Goal: Check status

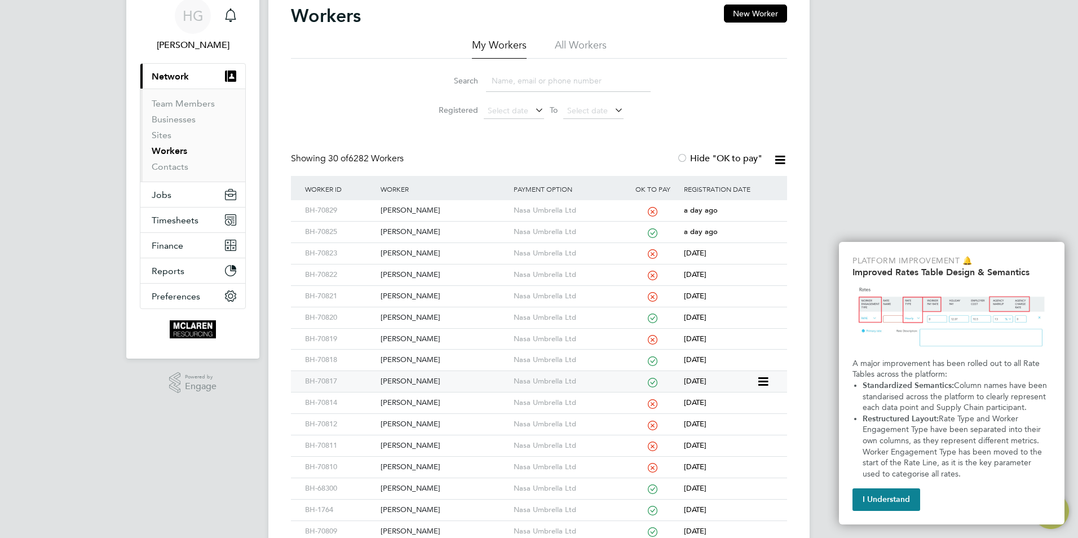
scroll to position [56, 0]
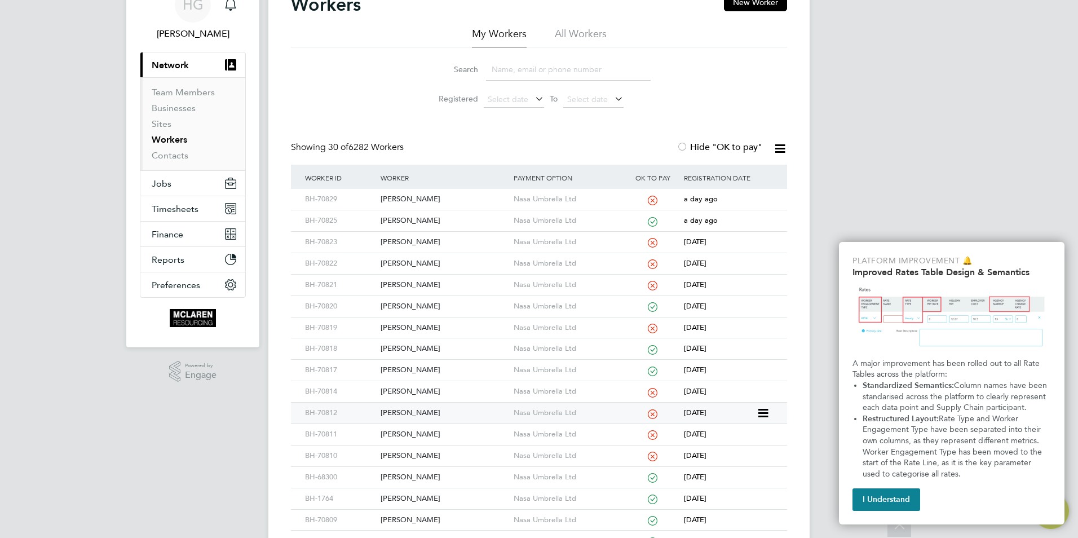
click at [414, 412] on div "[PERSON_NAME]" at bounding box center [444, 412] width 132 height 21
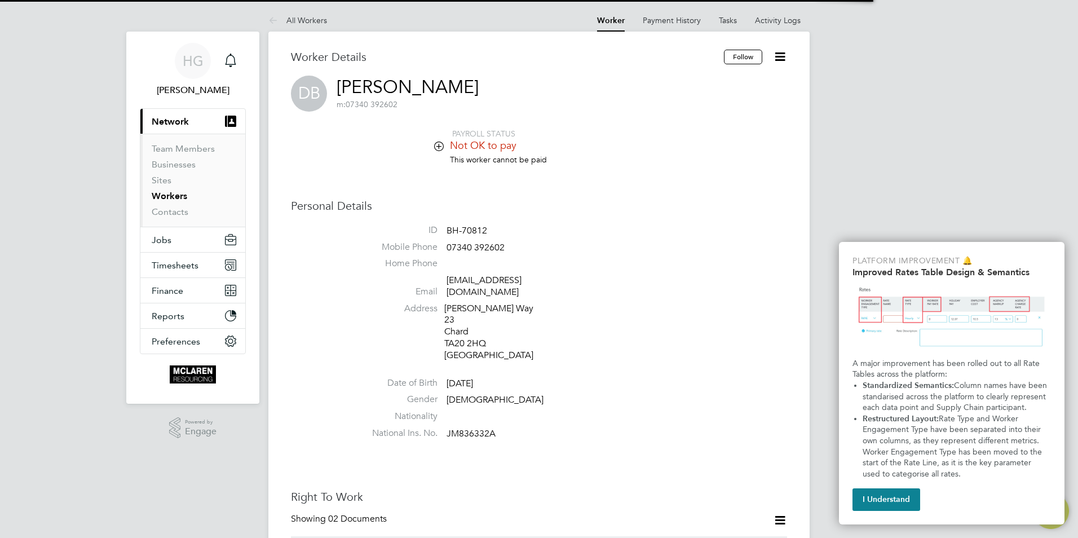
click at [440, 152] on li "Not OK to pay" at bounding box center [572, 146] width 428 height 15
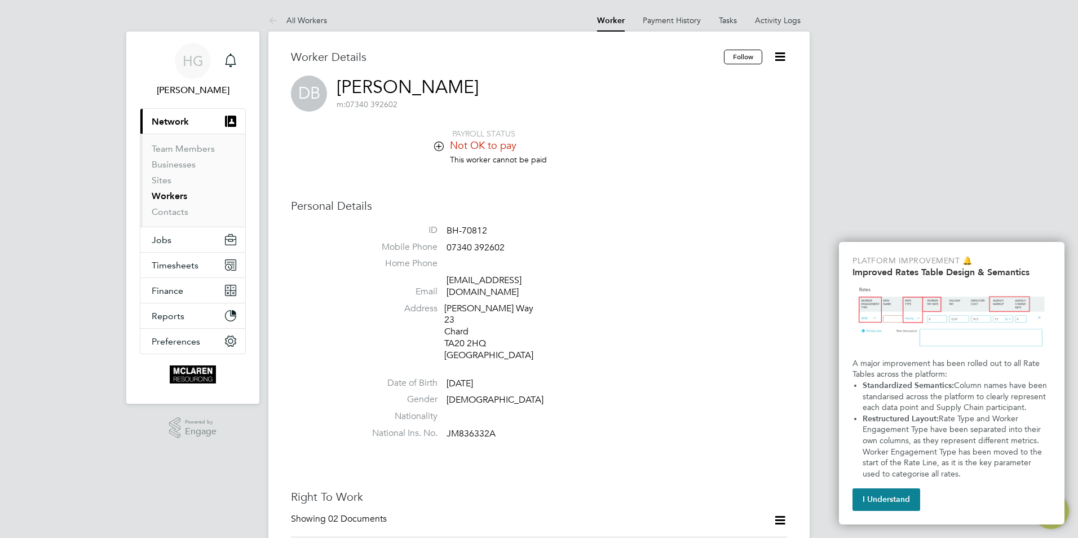
click at [440, 141] on icon at bounding box center [439, 145] width 8 height 8
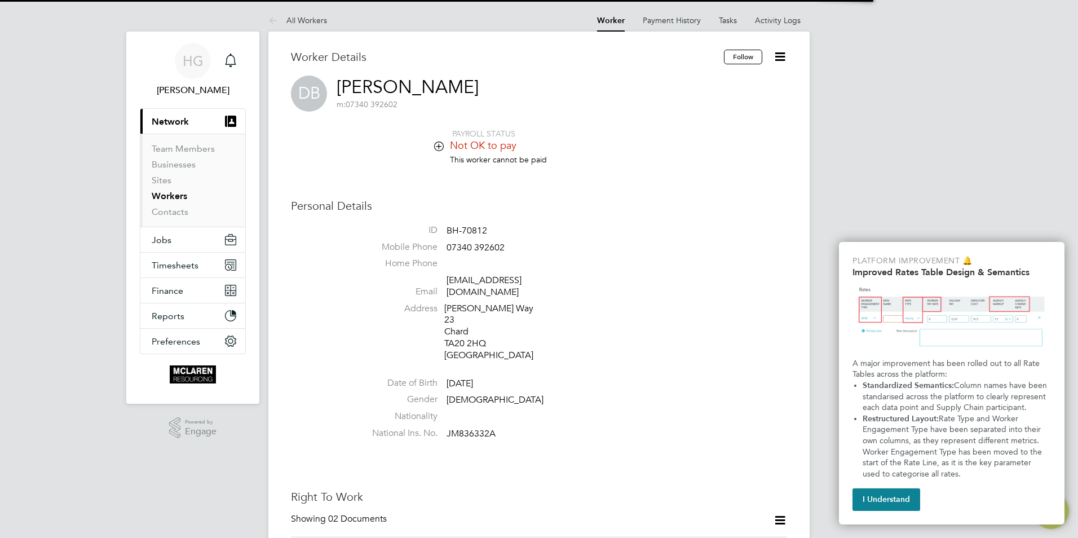
click at [433, 152] on li "Not OK to pay" at bounding box center [572, 146] width 428 height 15
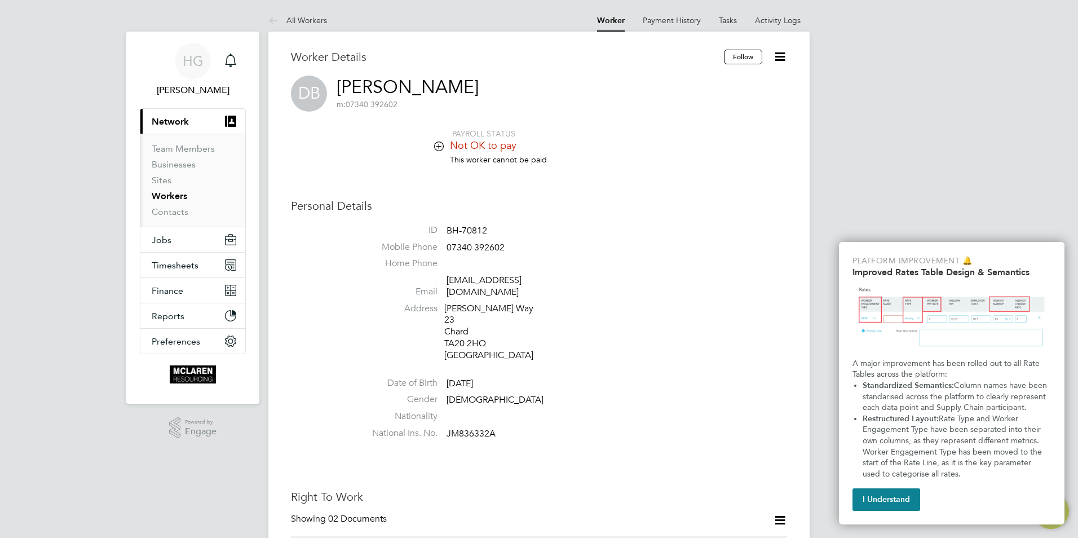
click at [441, 147] on icon at bounding box center [439, 145] width 8 height 8
